Goal: Information Seeking & Learning: Learn about a topic

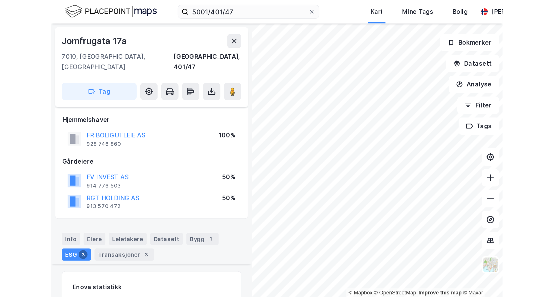
scroll to position [157, 0]
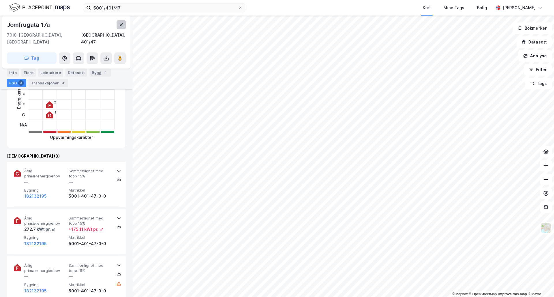
click at [121, 25] on icon at bounding box center [121, 24] width 3 height 3
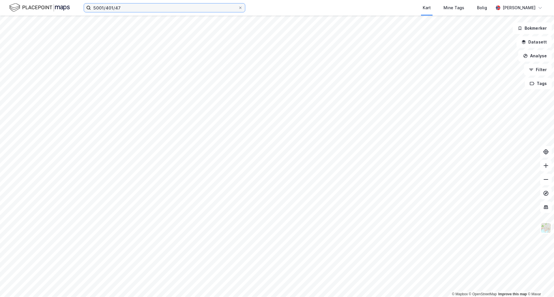
drag, startPoint x: 128, startPoint y: 7, endPoint x: -10, endPoint y: 3, distance: 137.7
click at [0, 3] on html "5001/401/47 Kart Mine Tags Bolig [PERSON_NAME] © Mapbox © OpenStreetMap Improve…" at bounding box center [277, 148] width 554 height 297
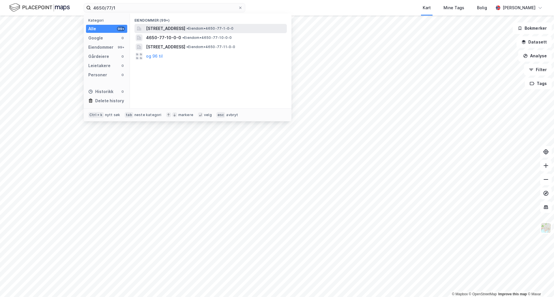
click at [156, 30] on span "[STREET_ADDRESS]" at bounding box center [165, 28] width 39 height 7
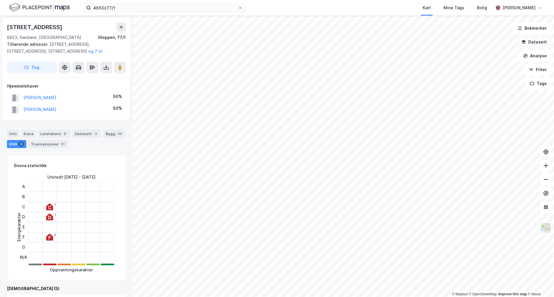
click at [543, 44] on button "Datasett" at bounding box center [533, 42] width 35 height 12
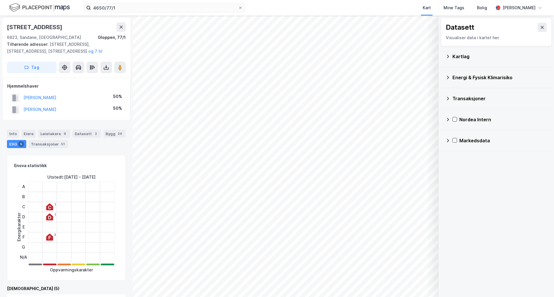
click at [454, 77] on div "Energi & Fysisk Klimarisiko" at bounding box center [499, 77] width 95 height 7
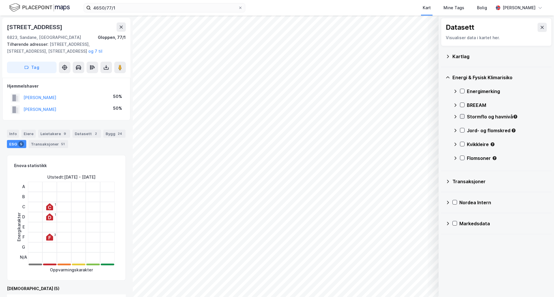
click at [462, 118] on icon at bounding box center [462, 117] width 4 height 4
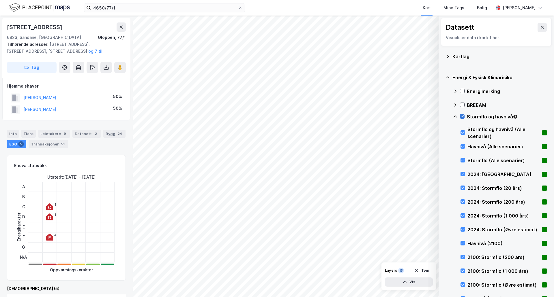
click at [463, 117] on icon at bounding box center [462, 117] width 3 height 2
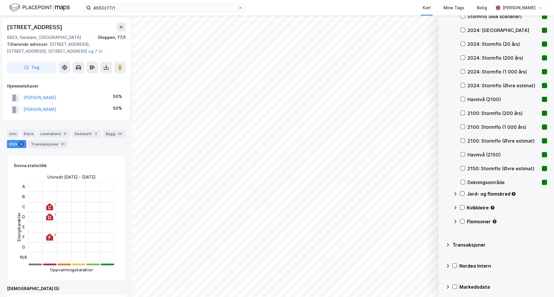
scroll to position [147, 0]
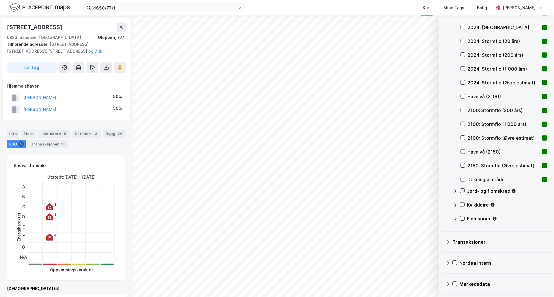
click at [463, 190] on icon at bounding box center [462, 191] width 4 height 4
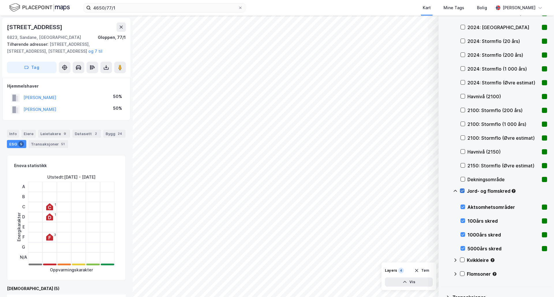
click at [463, 190] on icon at bounding box center [462, 191] width 4 height 4
click at [461, 258] on div at bounding box center [462, 260] width 5 height 5
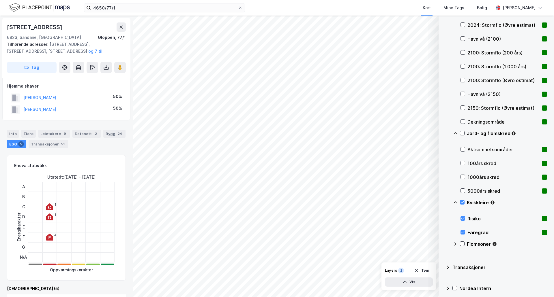
scroll to position [230, 0]
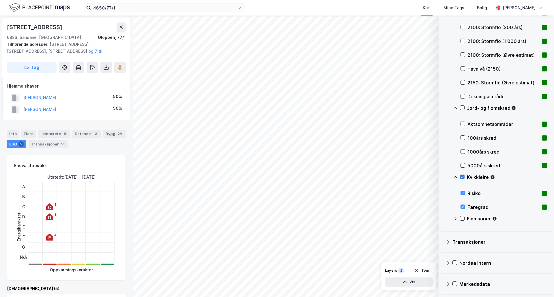
click at [463, 177] on icon at bounding box center [462, 177] width 4 height 4
click at [463, 194] on icon at bounding box center [462, 193] width 3 height 2
click at [463, 193] on icon at bounding box center [463, 193] width 4 height 4
click at [463, 207] on icon at bounding box center [463, 207] width 4 height 4
click at [462, 217] on icon at bounding box center [462, 219] width 4 height 4
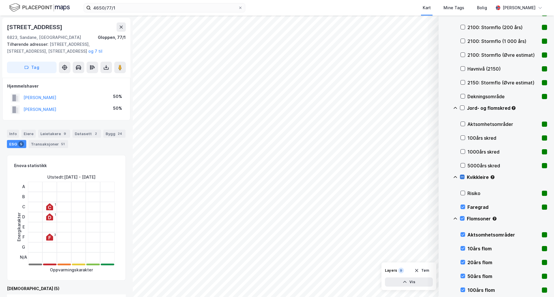
click at [461, 177] on icon at bounding box center [462, 177] width 3 height 0
click at [462, 178] on icon at bounding box center [462, 177] width 3 height 2
click at [463, 177] on icon at bounding box center [462, 177] width 3 height 2
click at [463, 217] on icon at bounding box center [462, 219] width 4 height 4
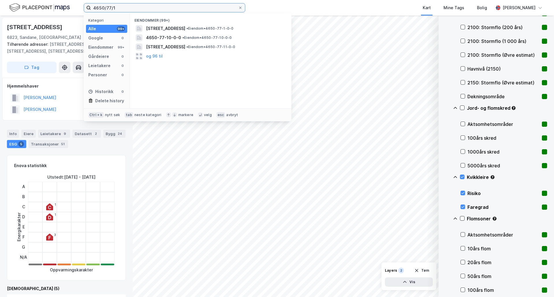
drag, startPoint x: 128, startPoint y: 7, endPoint x: 54, endPoint y: 6, distance: 73.6
click at [54, 6] on div "4650/77/1 Kategori Alle 99+ Google 0 Eiendommer 99+ Gårdeiere 0 Leietakere 0 Pe…" at bounding box center [277, 8] width 554 height 16
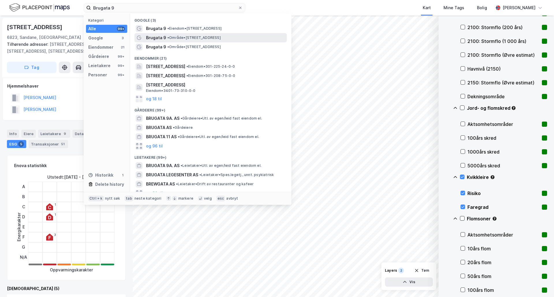
click at [164, 36] on span "Brugata 9" at bounding box center [156, 37] width 20 height 7
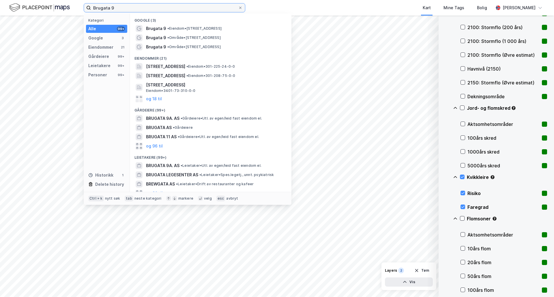
drag, startPoint x: 126, startPoint y: 9, endPoint x: 28, endPoint y: 1, distance: 98.9
click at [28, 1] on div "Brugata 9 Kategori Alle 99+ Google 3 Eiendommer 21 Gårdeiere 99+ Leietakere 99+…" at bounding box center [277, 8] width 554 height 16
type input "3"
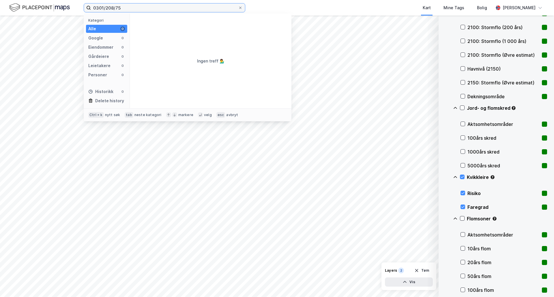
type input "0301/208/75"
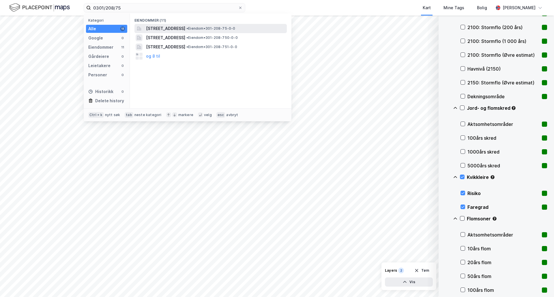
click at [185, 28] on span "[STREET_ADDRESS]" at bounding box center [165, 28] width 39 height 7
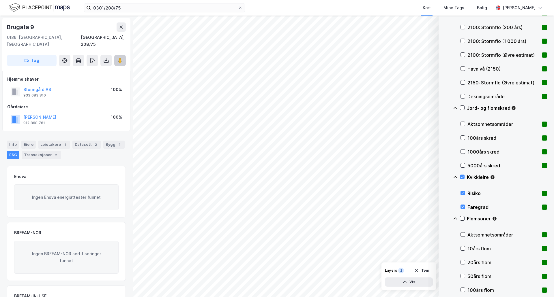
click at [123, 55] on button at bounding box center [120, 61] width 12 height 12
